Goal: Task Accomplishment & Management: Use online tool/utility

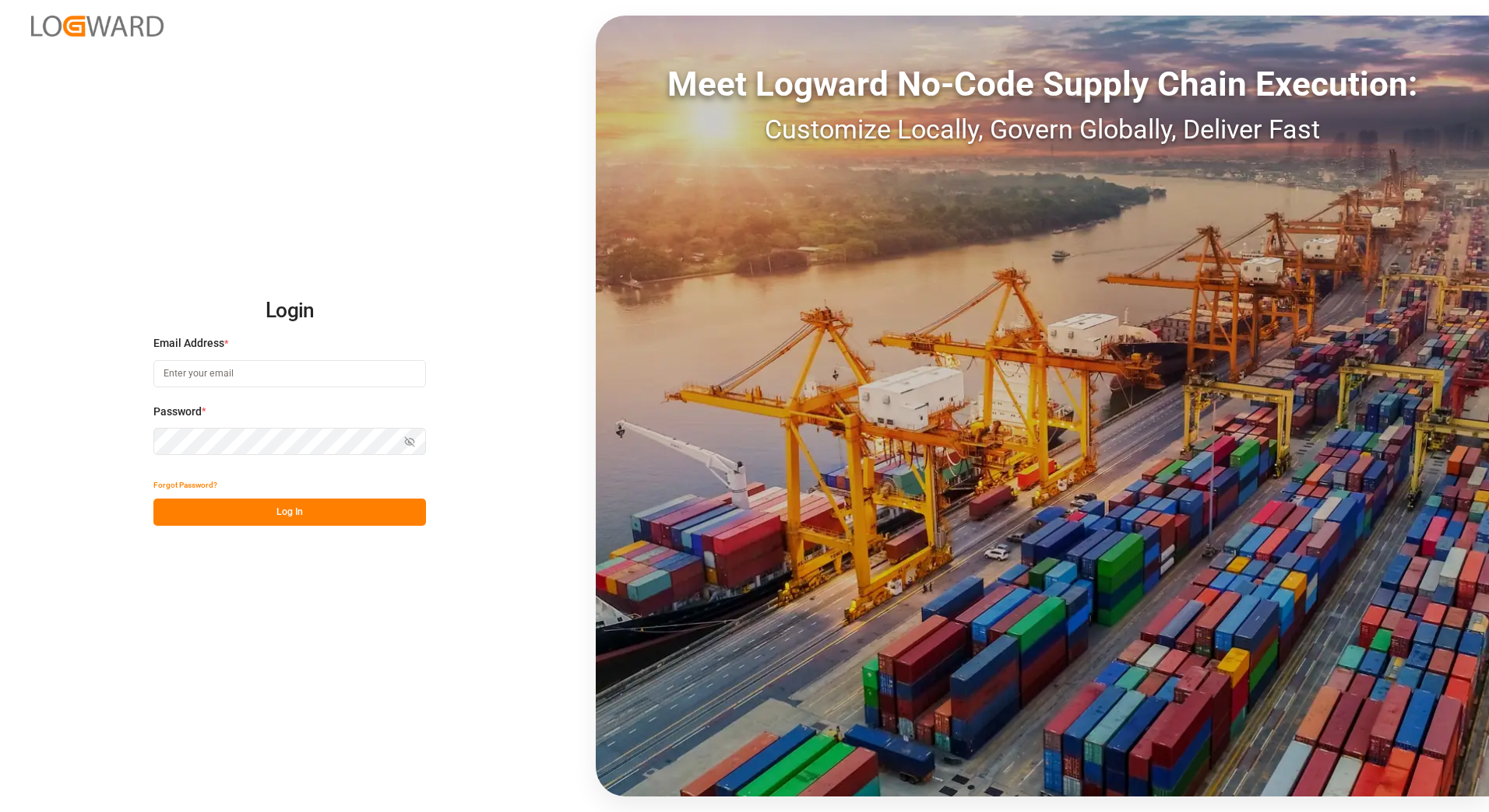
type input "[EMAIL_ADDRESS][DOMAIN_NAME]"
click at [294, 509] on button "Log In" at bounding box center [289, 511] width 273 height 27
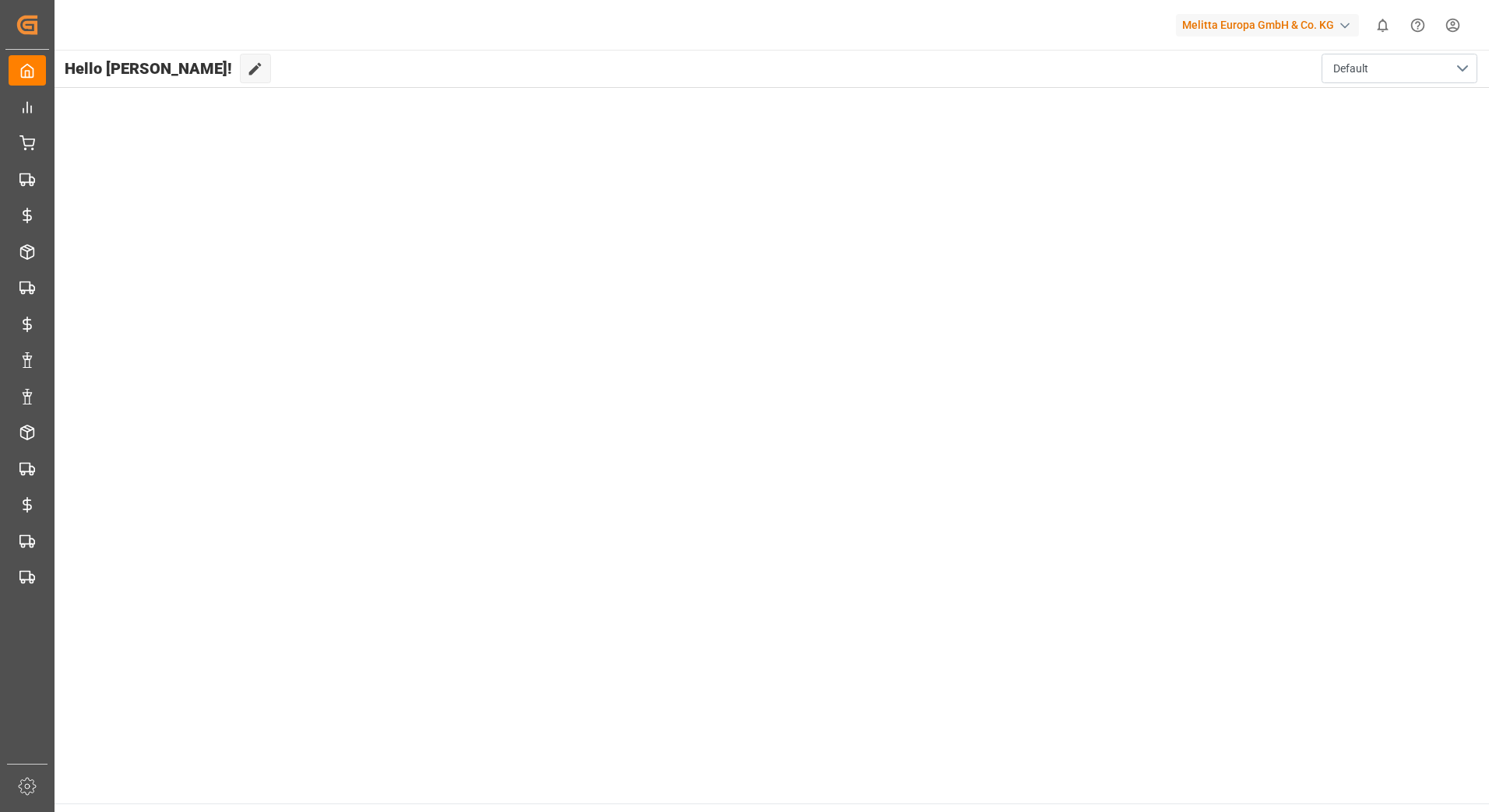
click at [1342, 24] on div "button" at bounding box center [1345, 26] width 16 height 16
click at [1334, 25] on html "Created by potrace 1.15, written by [PERSON_NAME] [DATE]-[DATE] Created by potr…" at bounding box center [744, 406] width 1489 height 812
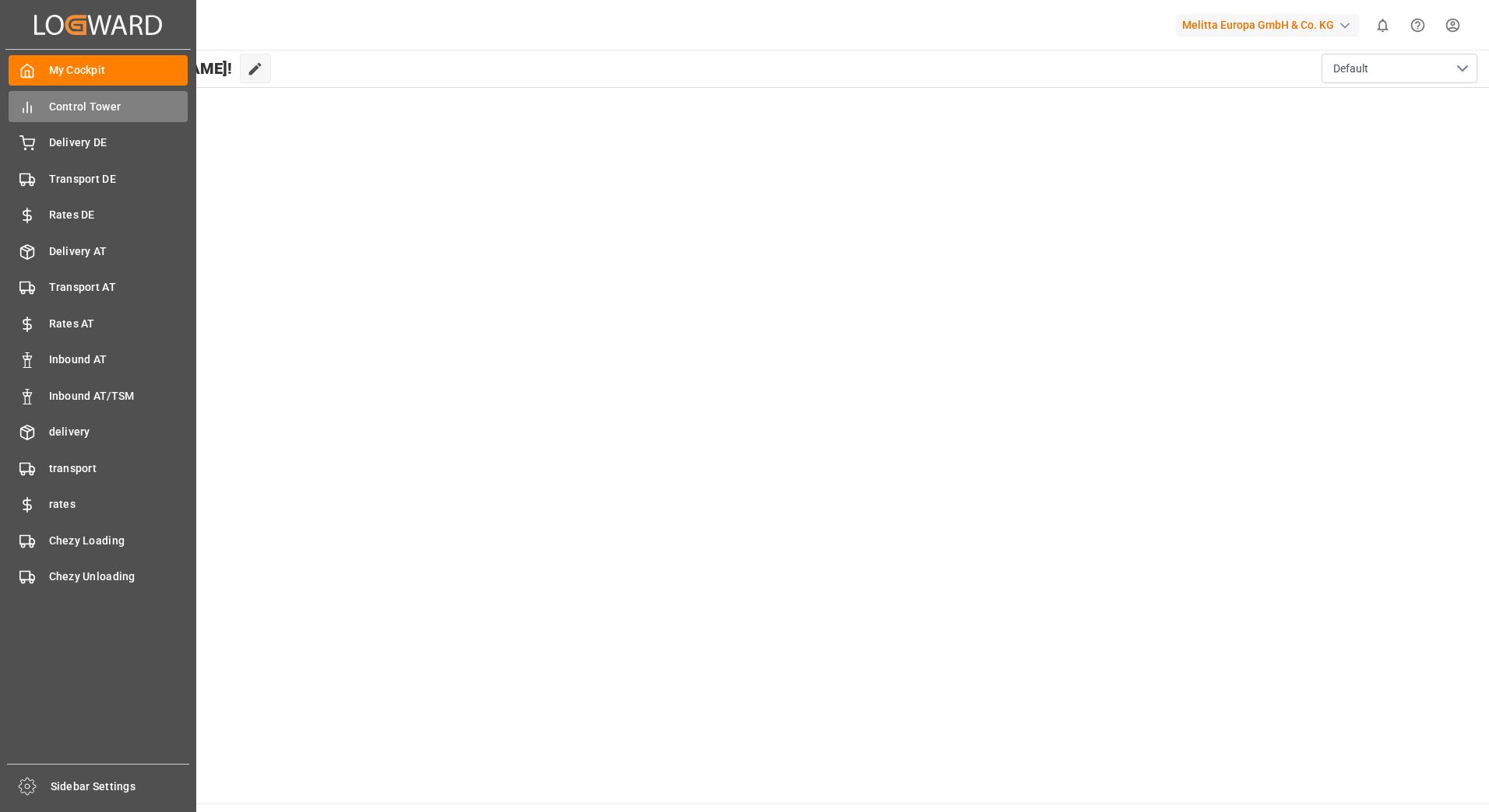
click at [65, 105] on span "Control Tower" at bounding box center [118, 107] width 139 height 16
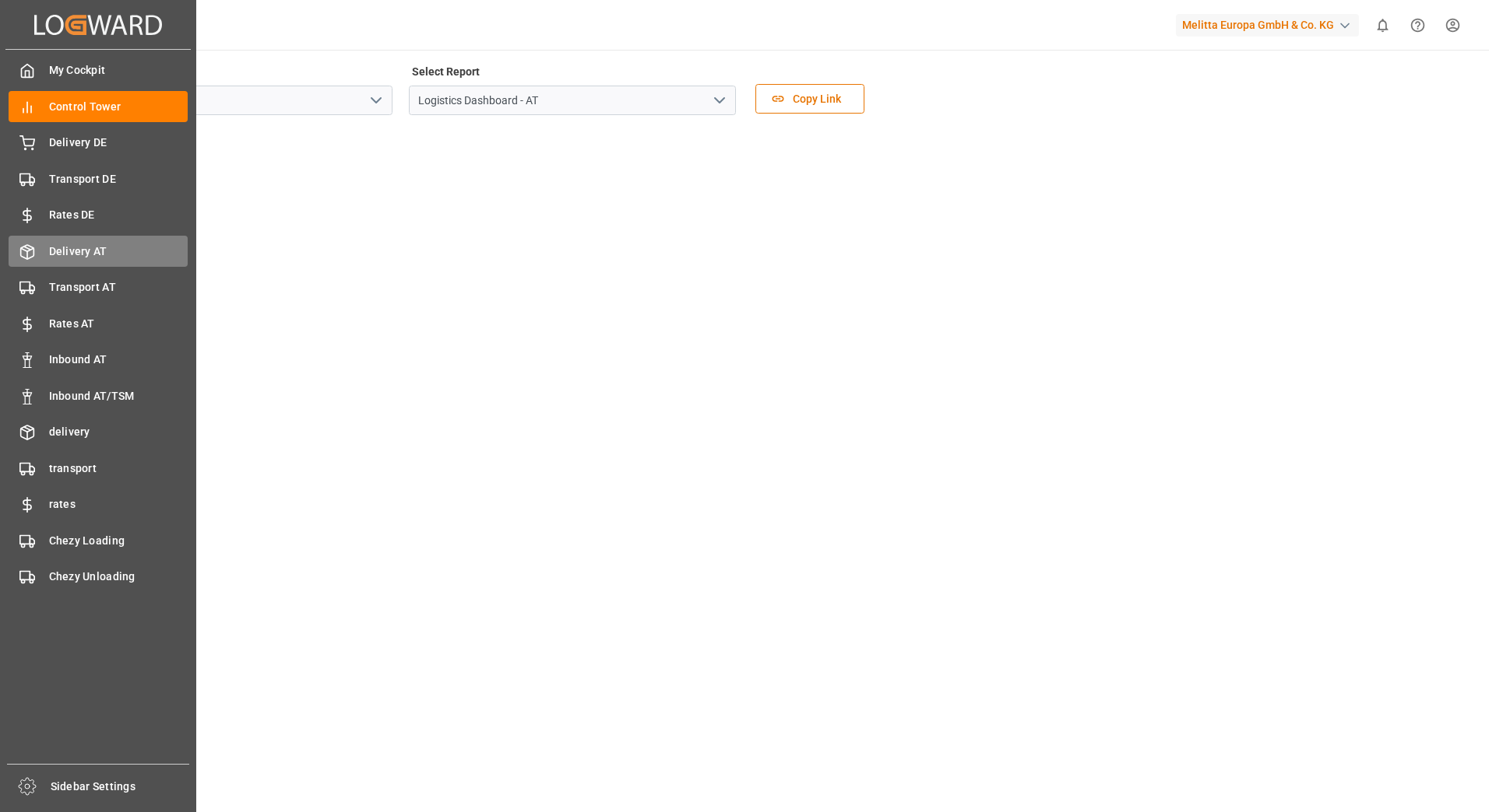
click at [63, 252] on span "Delivery AT" at bounding box center [118, 252] width 139 height 16
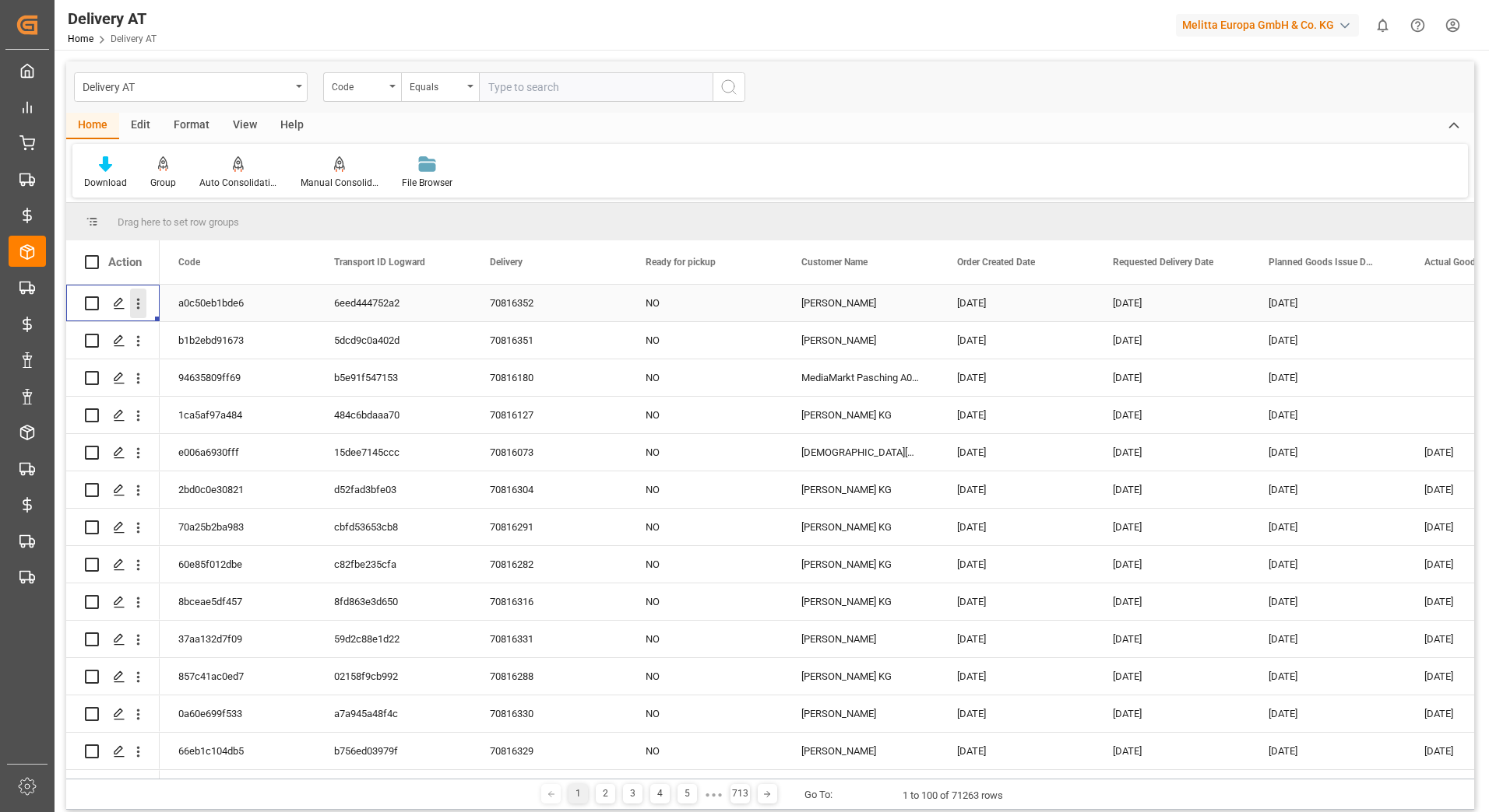
click at [143, 301] on icon "open menu" at bounding box center [138, 304] width 16 height 16
click at [185, 333] on span "Open in new tab" at bounding box center [241, 337] width 142 height 16
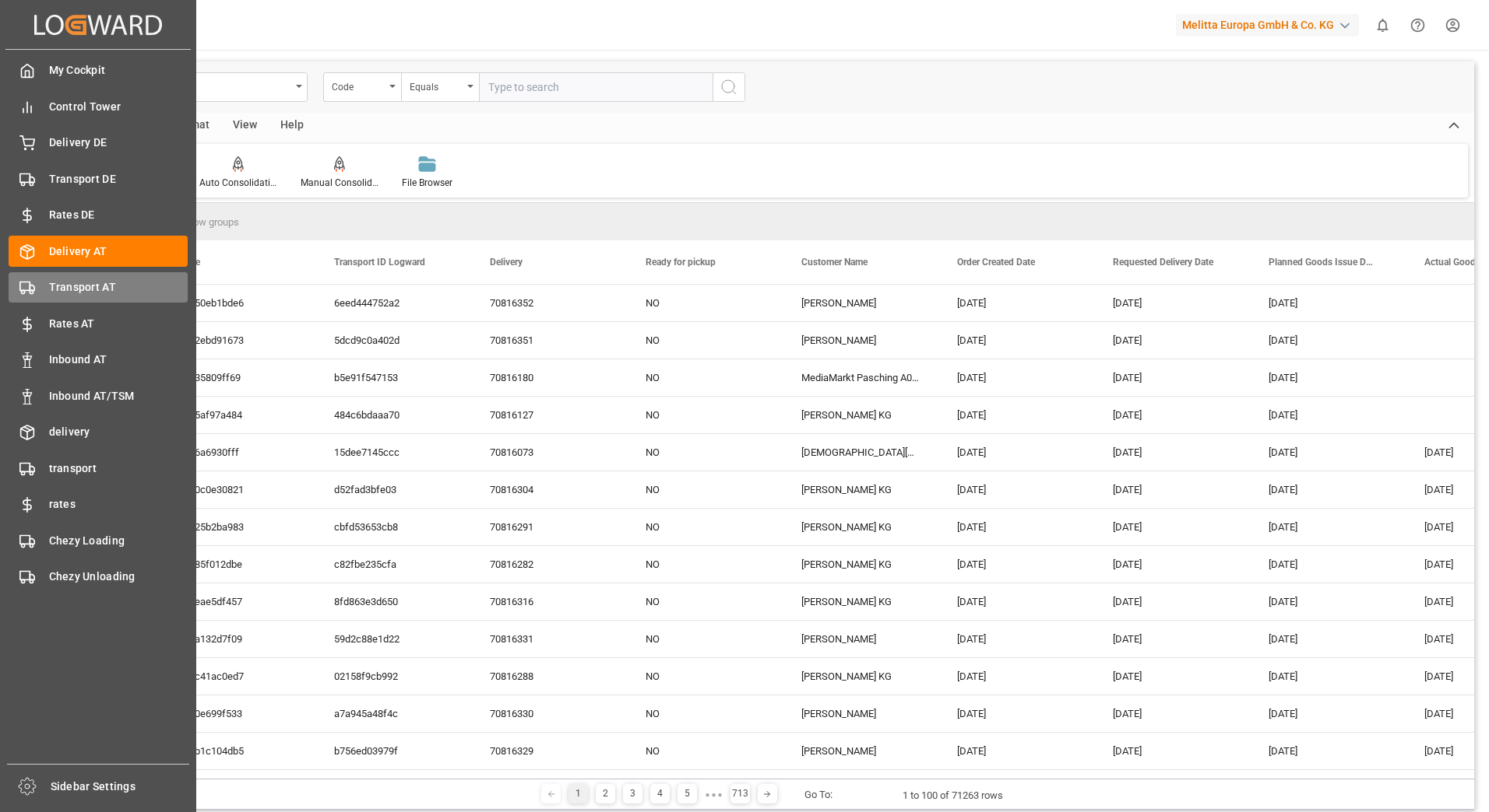
click at [63, 288] on span "Transport AT" at bounding box center [118, 288] width 139 height 16
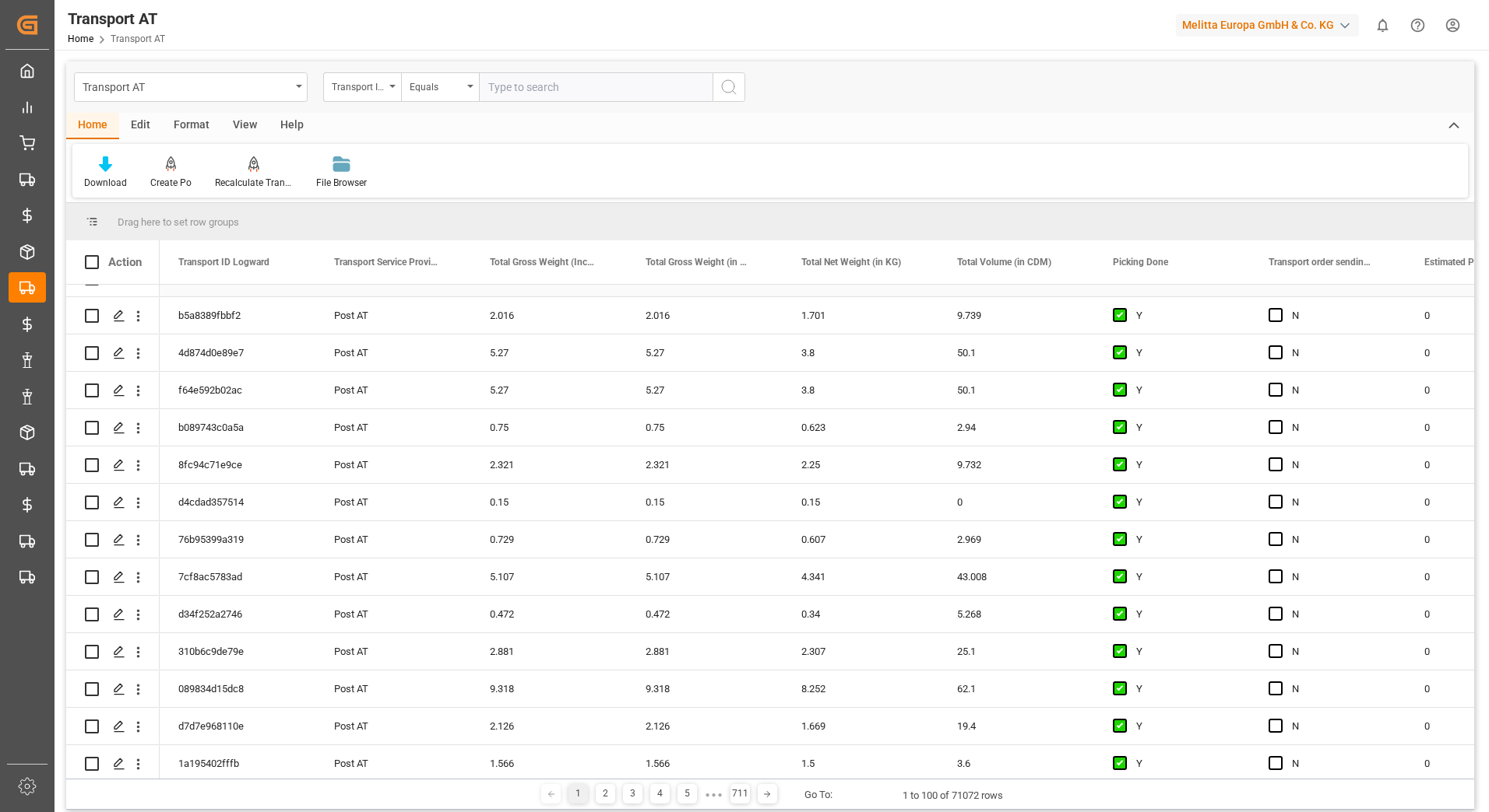
scroll to position [778, 0]
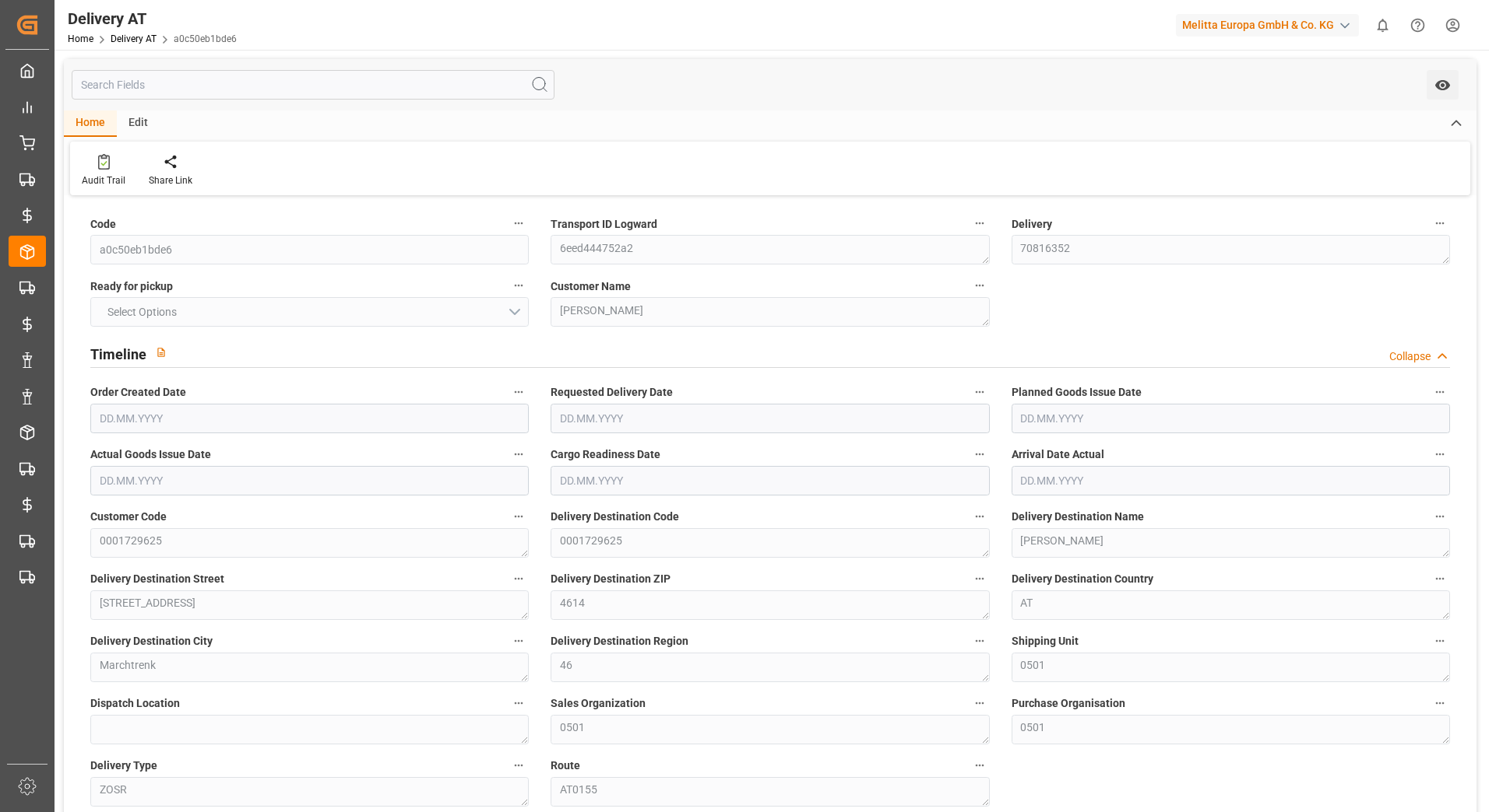
type input "0.48"
type input "0.656"
type input "4.073"
type input "0"
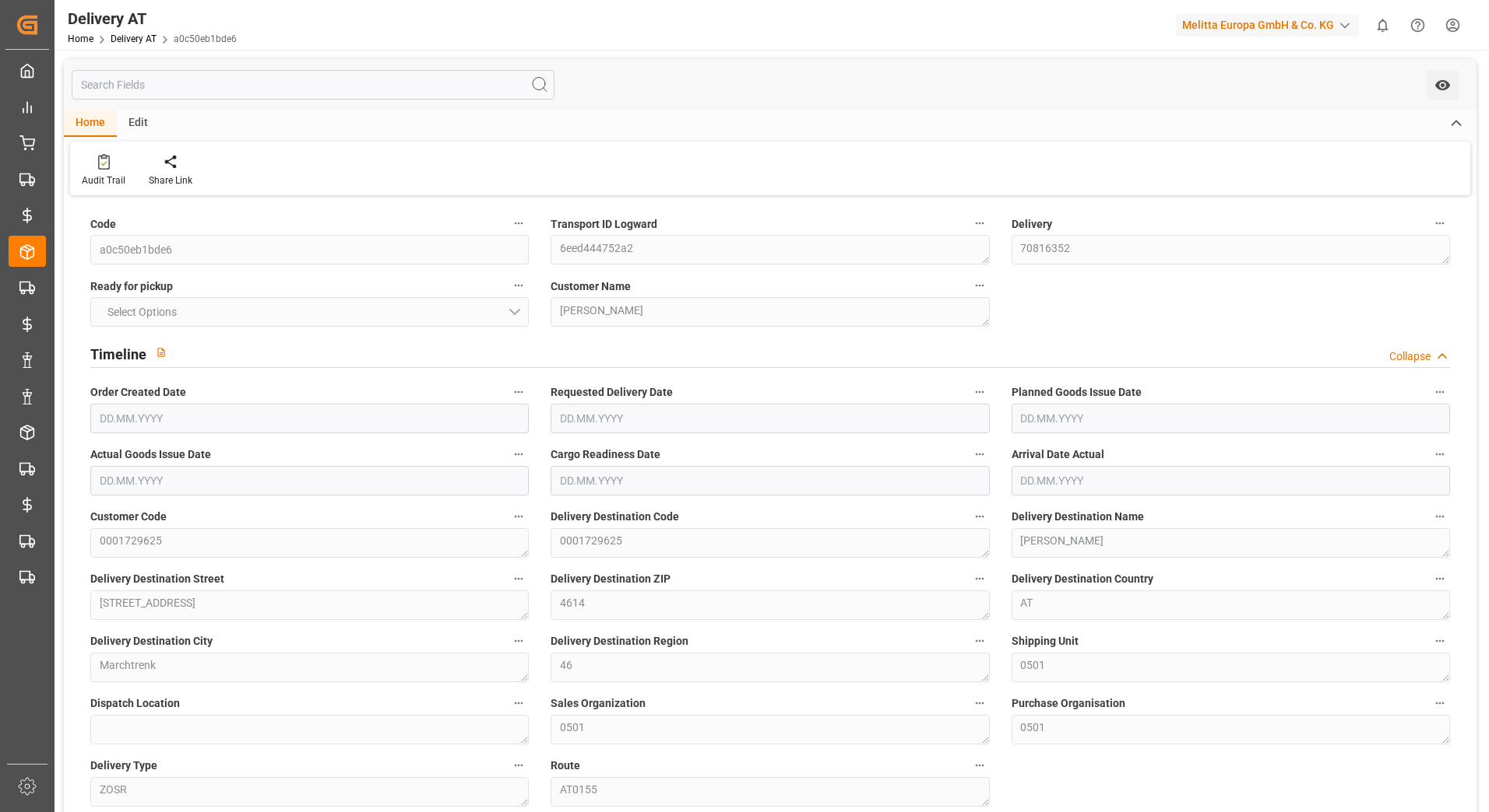
type input "0"
type input "1"
type input "0"
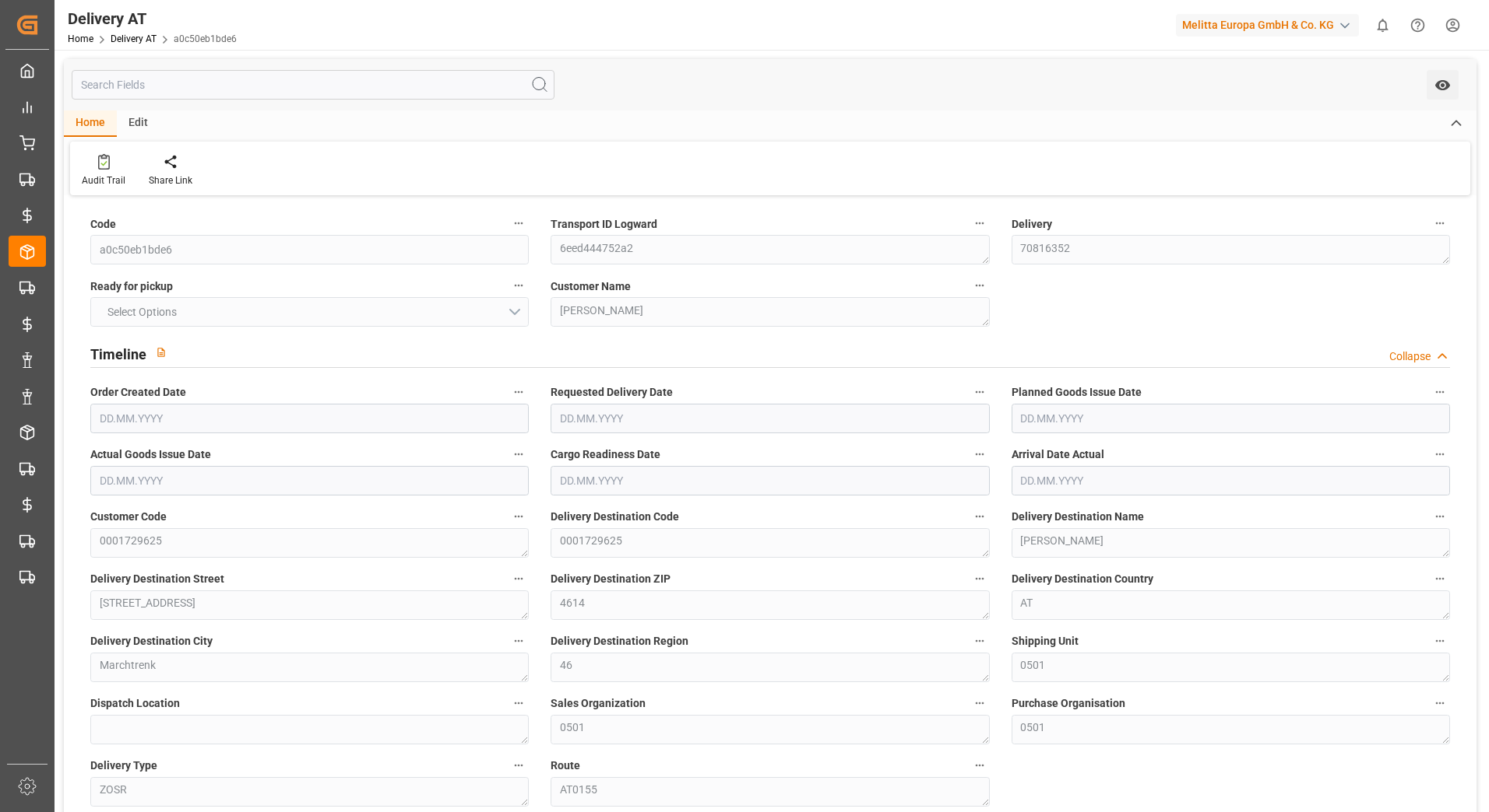
type input "0"
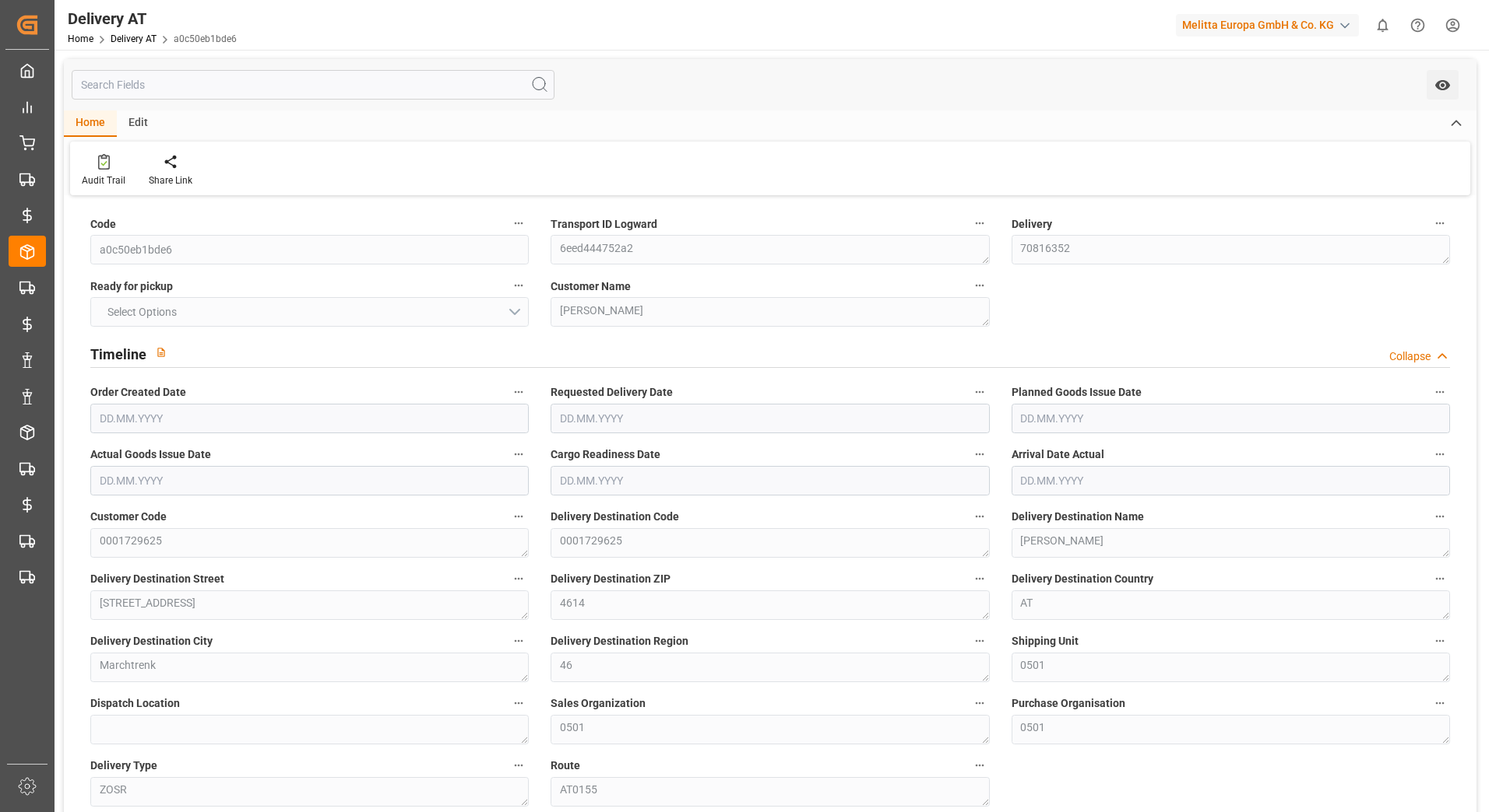
type input "0"
type input "1"
type input "7"
type input "0"
type input "0.36"
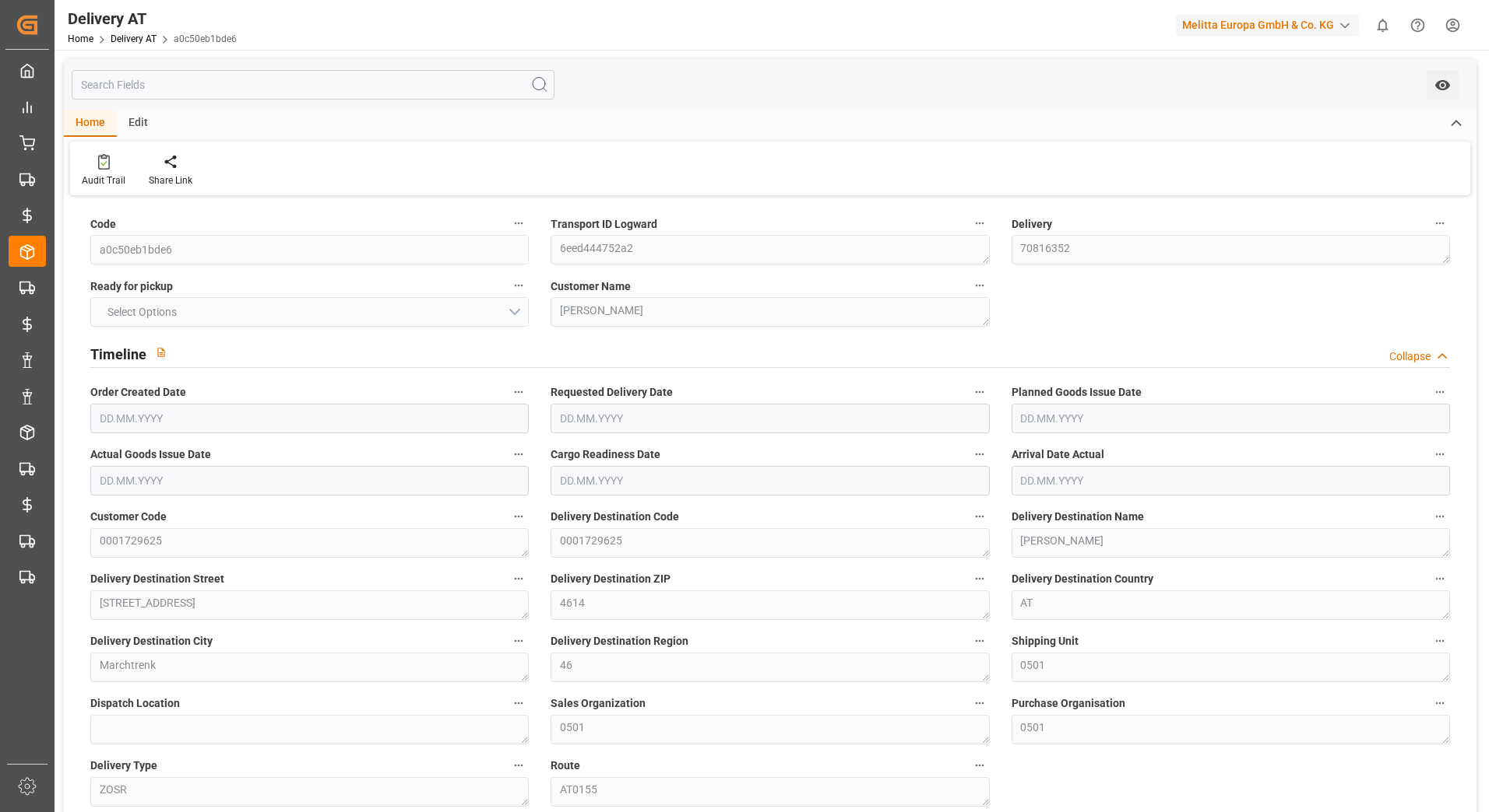
type input "2.52"
type input "0"
type input "1.5"
type input "0"
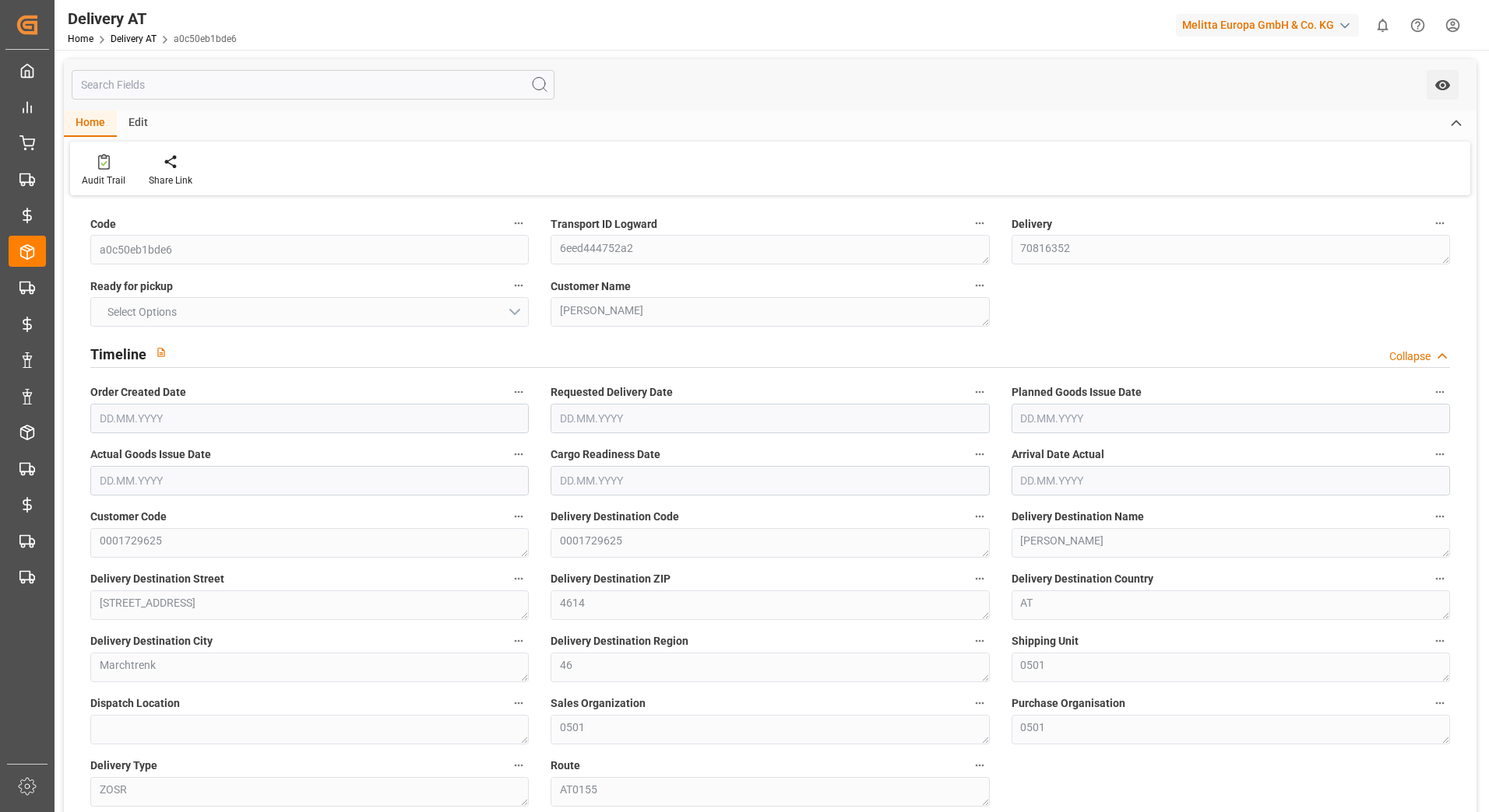
type input "0"
type input "[DATE]"
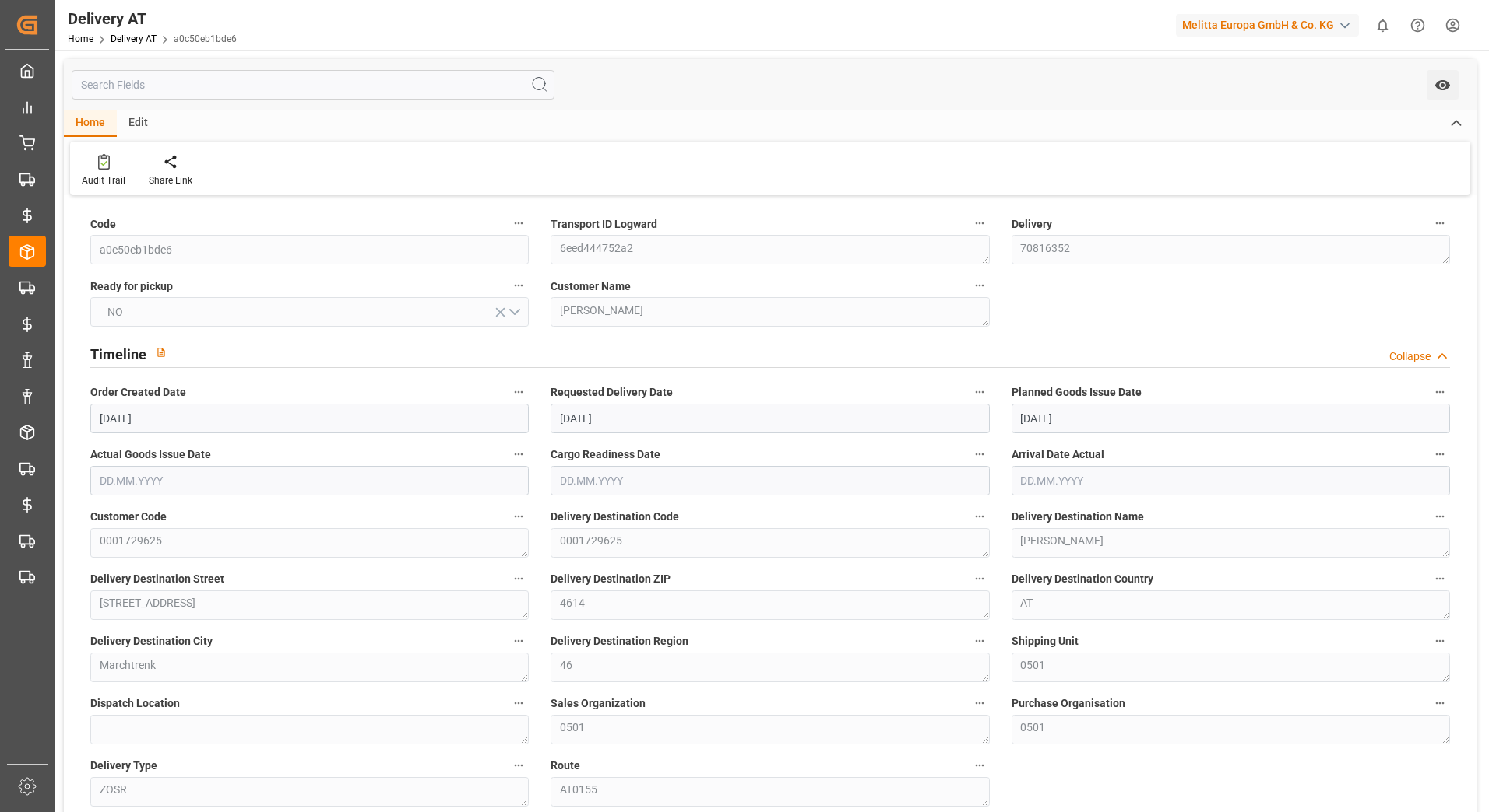
type input "13.10.2025 14:01"
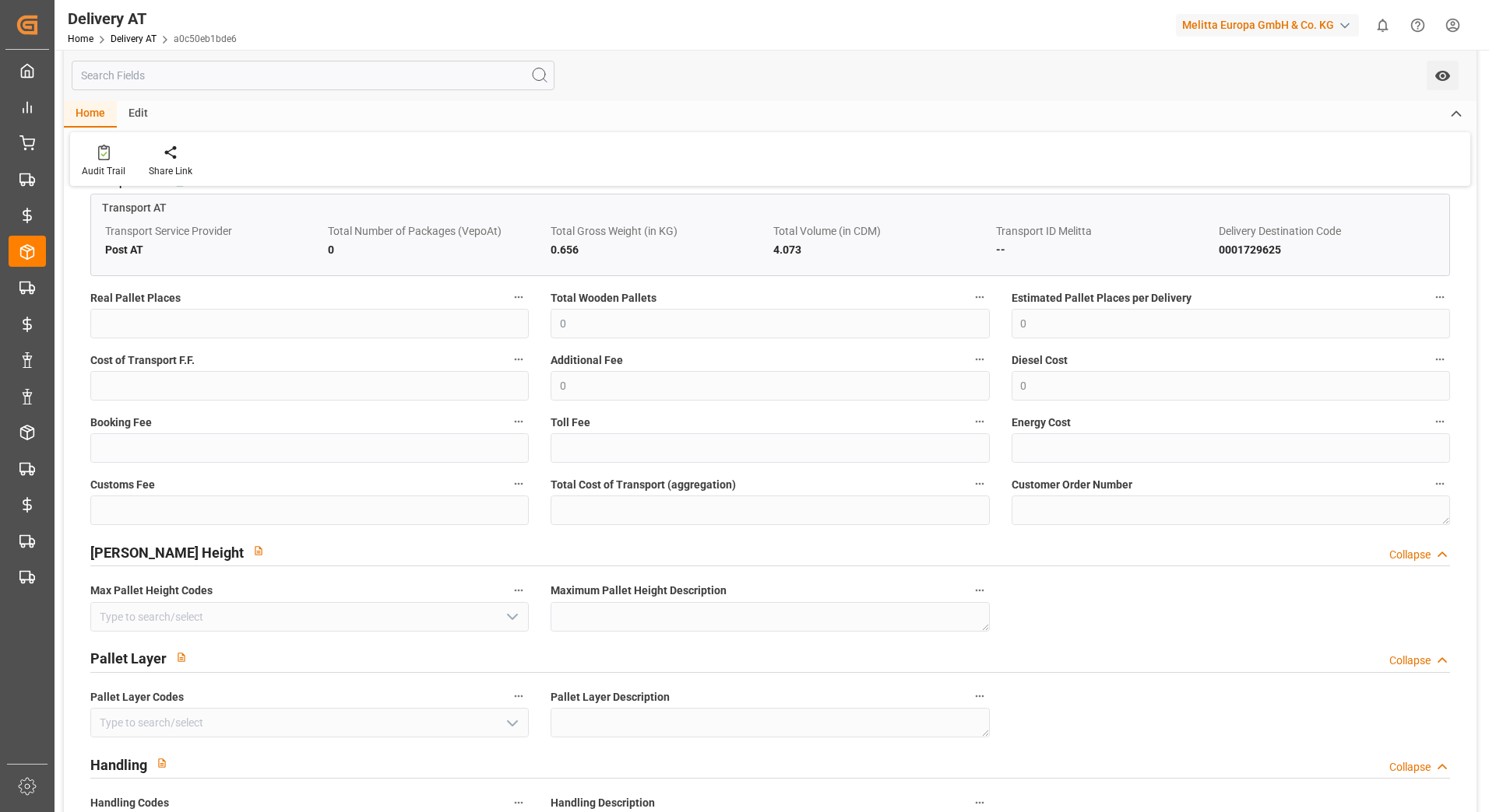
scroll to position [1090, 0]
